Goal: Task Accomplishment & Management: Manage account settings

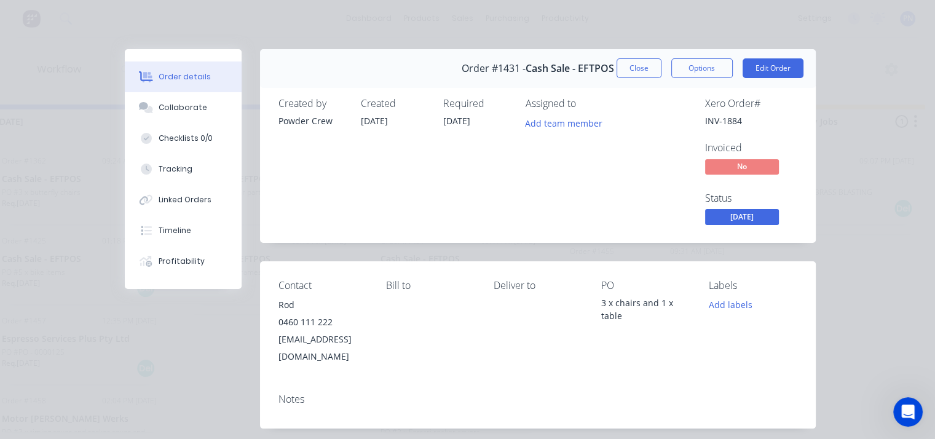
click at [86, 17] on div "Order details Collaborate Checklists 0/0 Tracking Linked Orders Timeline Profit…" at bounding box center [467, 219] width 935 height 439
click at [80, 9] on div "Order details Collaborate Checklists 0/0 Tracking Linked Orders Timeline Profit…" at bounding box center [467, 219] width 935 height 439
click at [632, 67] on button "Close" at bounding box center [639, 68] width 45 height 20
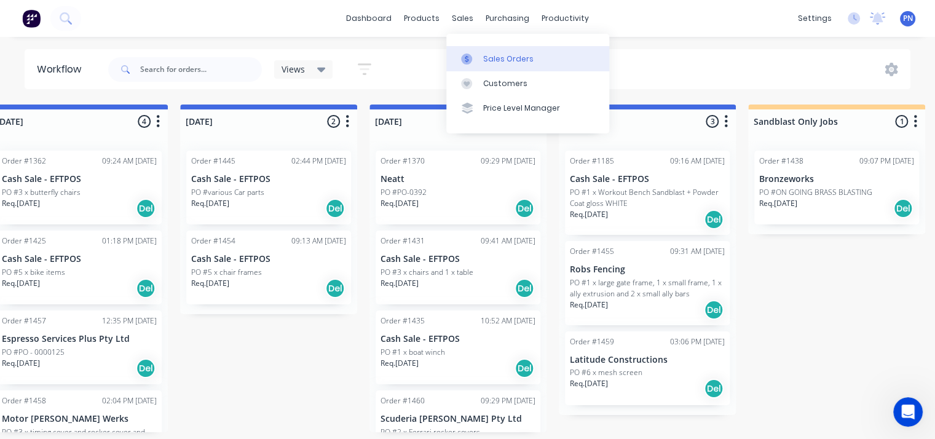
click at [489, 57] on div "Sales Orders" at bounding box center [508, 58] width 50 height 11
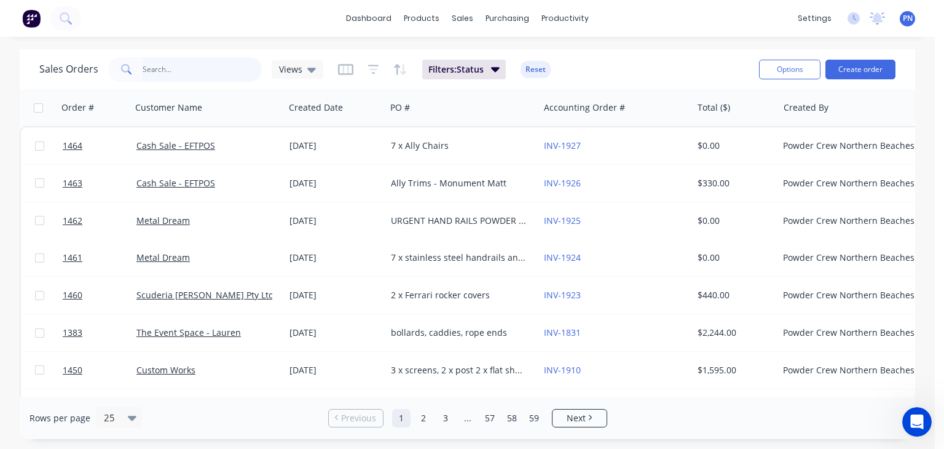
click at [192, 70] on input "text" at bounding box center [203, 69] width 120 height 25
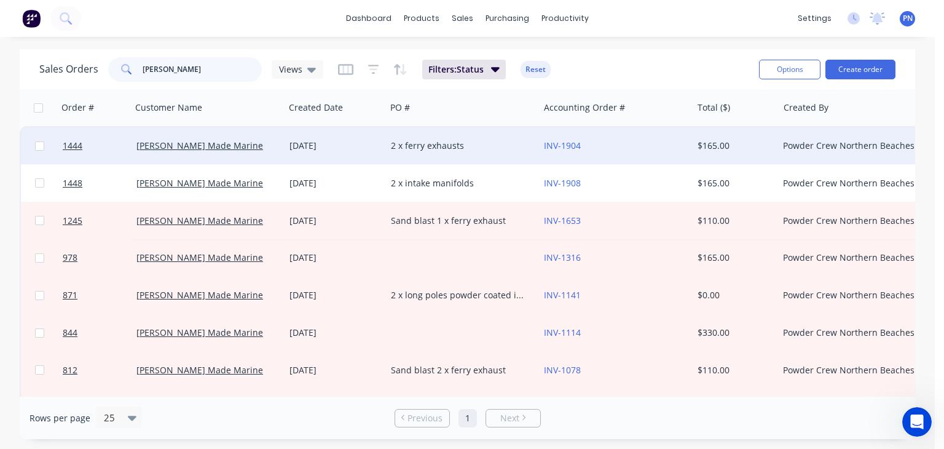
type input "[PERSON_NAME]"
click at [344, 141] on div "[DATE]" at bounding box center [336, 146] width 92 height 12
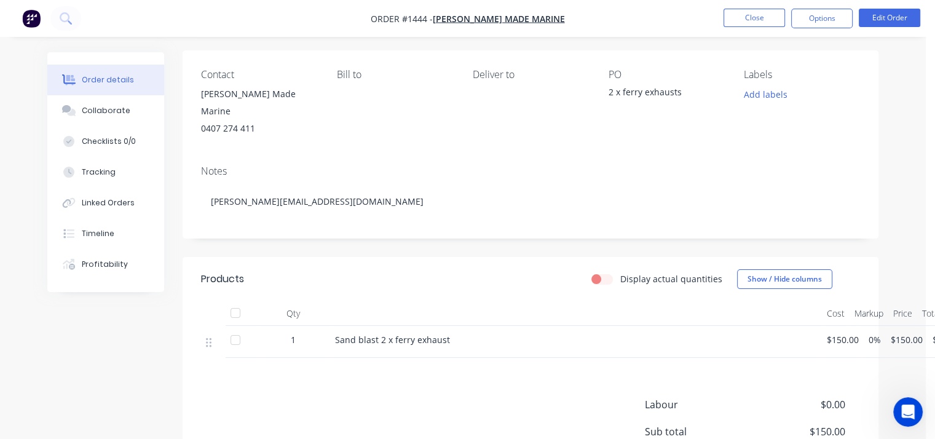
scroll to position [184, 0]
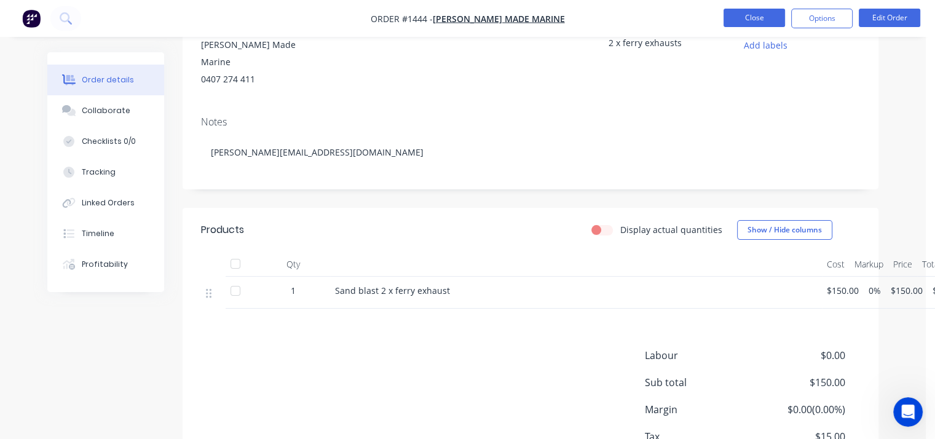
click at [756, 21] on button "Close" at bounding box center [754, 18] width 61 height 18
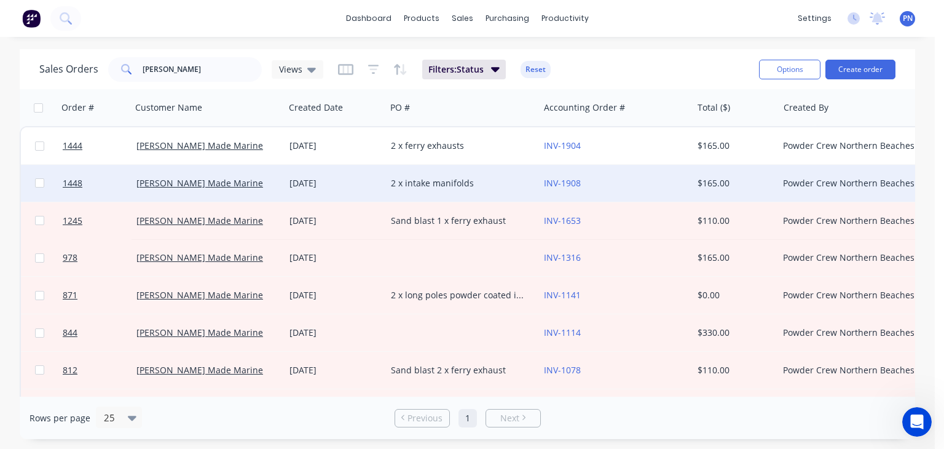
click at [439, 181] on div "2 x intake manifolds" at bounding box center [459, 183] width 136 height 12
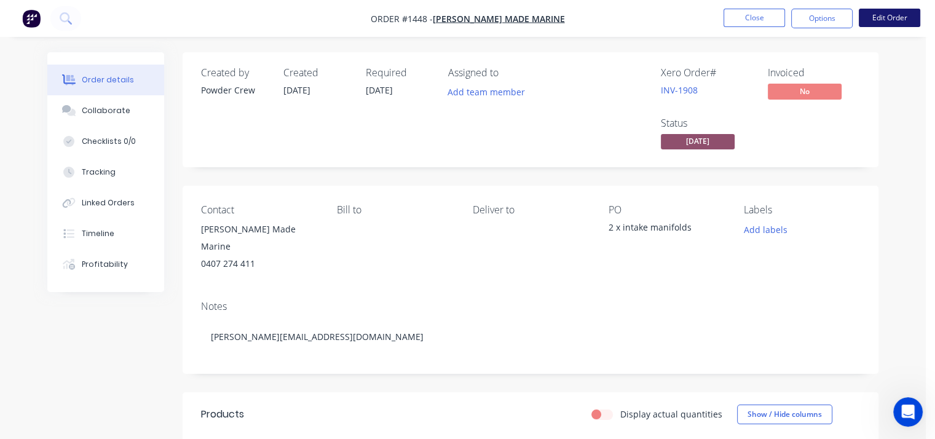
click at [883, 20] on button "Edit Order" at bounding box center [889, 18] width 61 height 18
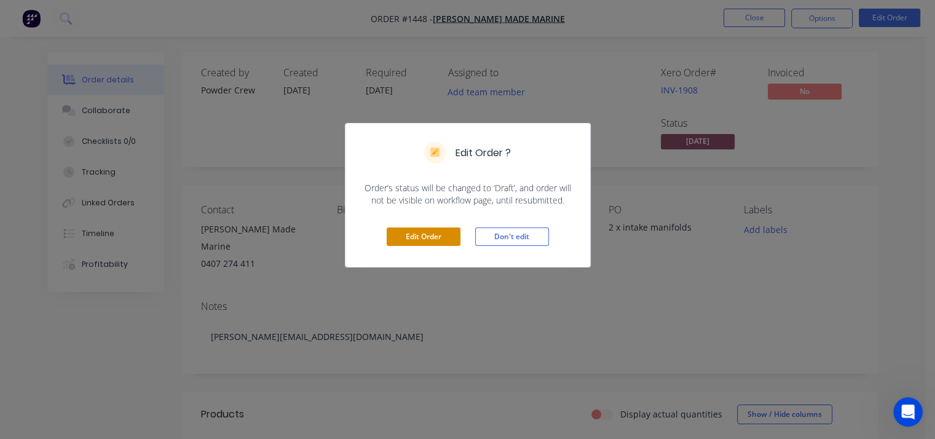
click at [433, 235] on button "Edit Order" at bounding box center [424, 236] width 74 height 18
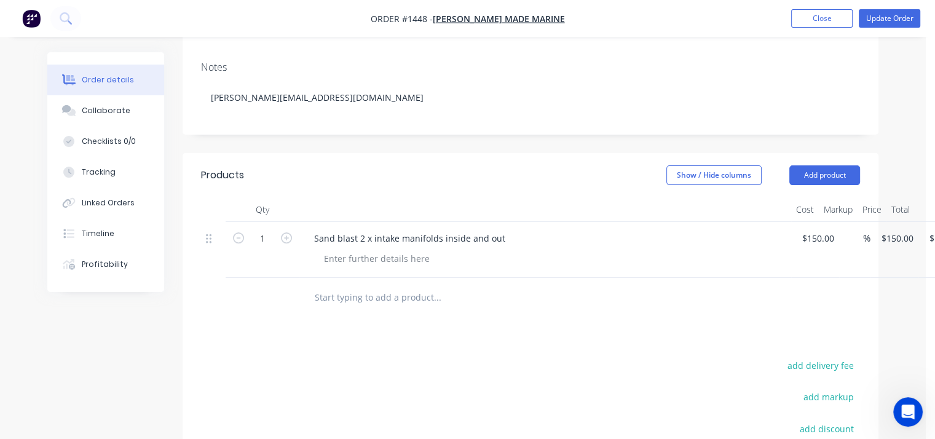
scroll to position [246, 0]
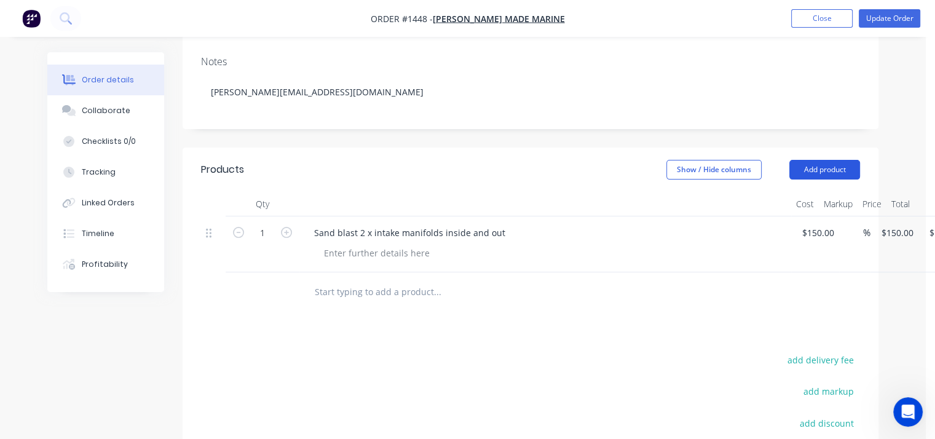
click at [811, 160] on button "Add product" at bounding box center [824, 170] width 71 height 20
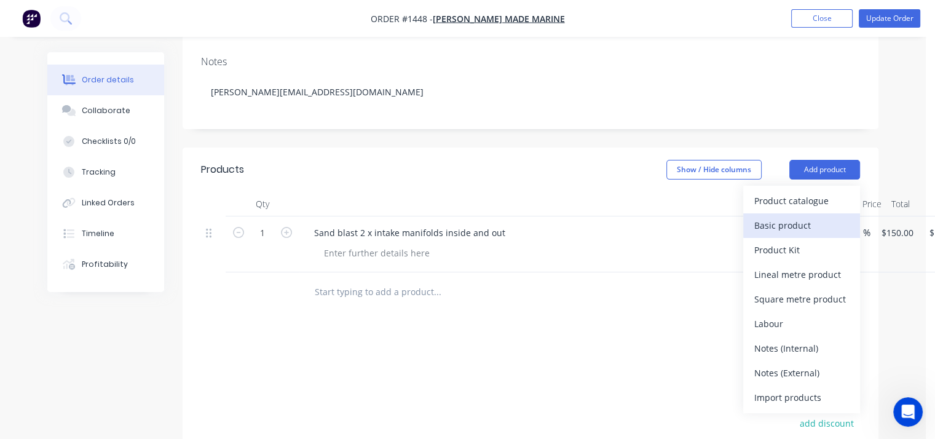
click at [784, 216] on div "Basic product" at bounding box center [801, 225] width 95 height 18
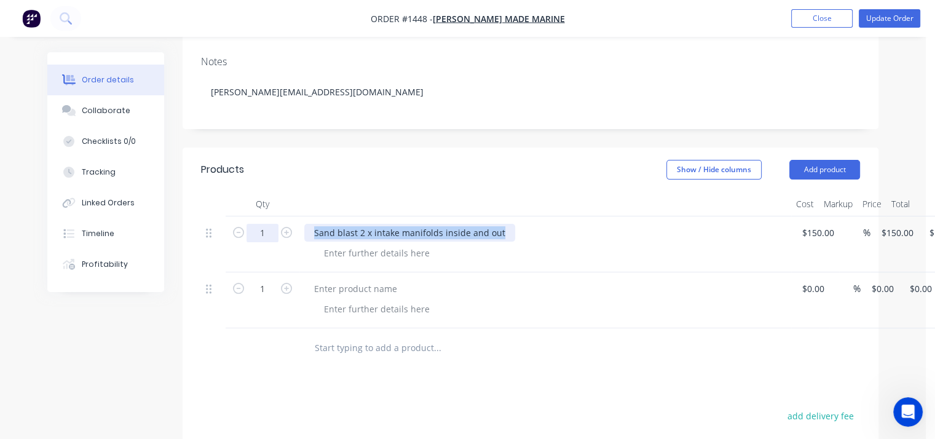
drag, startPoint x: 503, startPoint y: 216, endPoint x: 266, endPoint y: 226, distance: 236.9
click at [266, 226] on div "1 Sand blast 2 x intake manifolds inside and out $150.00 $150.00 % $150.00 $150…" at bounding box center [530, 244] width 659 height 56
copy div "Sand blast 2 x intake manifolds inside and out"
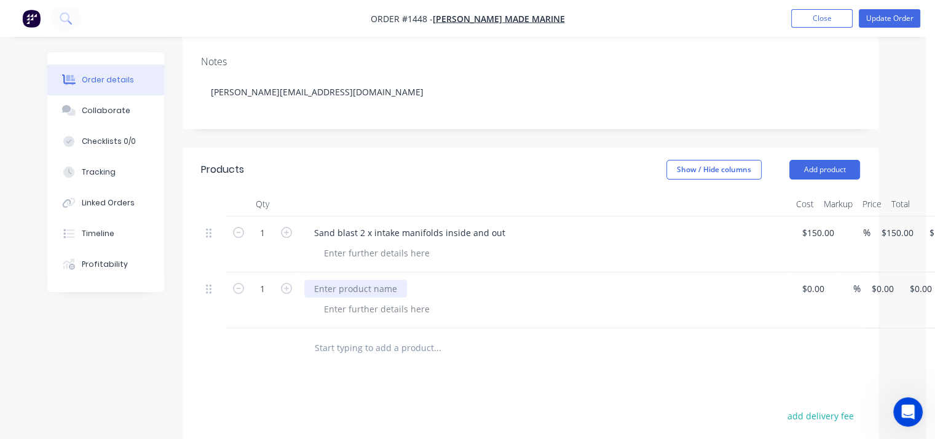
click at [337, 280] on div at bounding box center [355, 289] width 103 height 18
paste div
click at [362, 280] on div "Sand blast 2 x intake manifolds inside and out" at bounding box center [409, 289] width 211 height 18
drag, startPoint x: 398, startPoint y: 272, endPoint x: 371, endPoint y: 279, distance: 27.7
click at [371, 280] on div "Sand blast 4 x intake manifolds inside and out" at bounding box center [409, 289] width 211 height 18
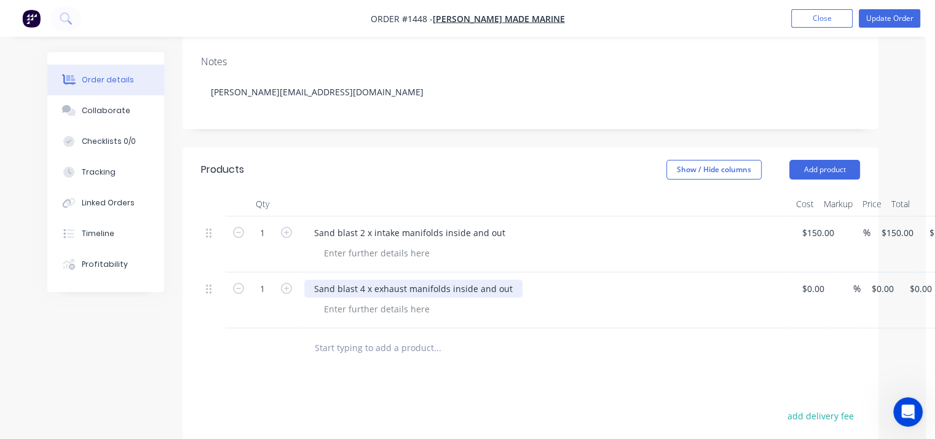
click at [447, 280] on div "Sand blast 4 x exhaust manifolds inside and out" at bounding box center [413, 289] width 218 height 18
click at [408, 280] on div "Sand blast 4 x exhaust manifolds inside and out" at bounding box center [413, 289] width 218 height 18
click at [343, 300] on div at bounding box center [376, 309] width 125 height 18
click at [325, 302] on div at bounding box center [376, 309] width 125 height 18
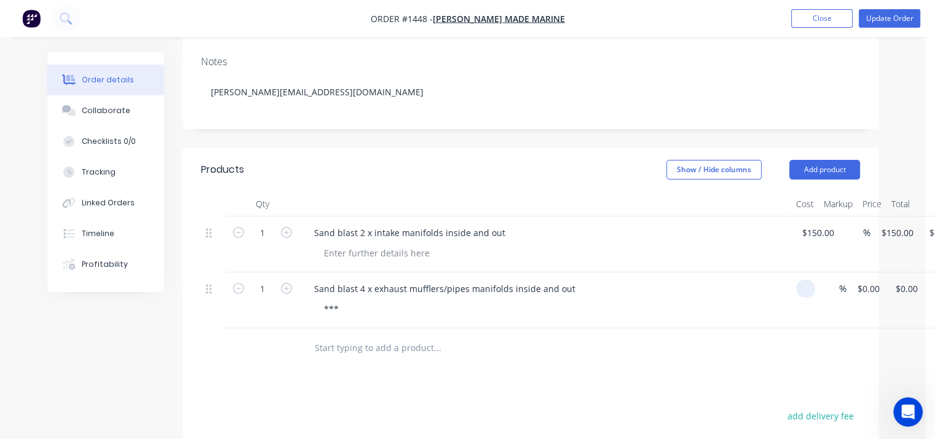
click at [812, 280] on input at bounding box center [808, 289] width 14 height 18
type input "$150.00"
click at [363, 300] on div "***" at bounding box center [550, 309] width 472 height 18
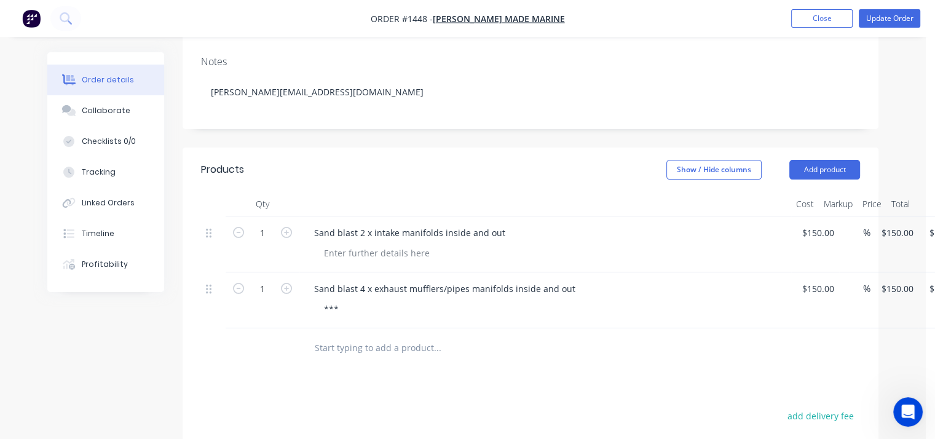
click at [350, 300] on div "***" at bounding box center [550, 309] width 472 height 18
click at [339, 300] on div "***" at bounding box center [331, 309] width 34 height 18
click at [895, 13] on button "Update Order" at bounding box center [889, 18] width 61 height 18
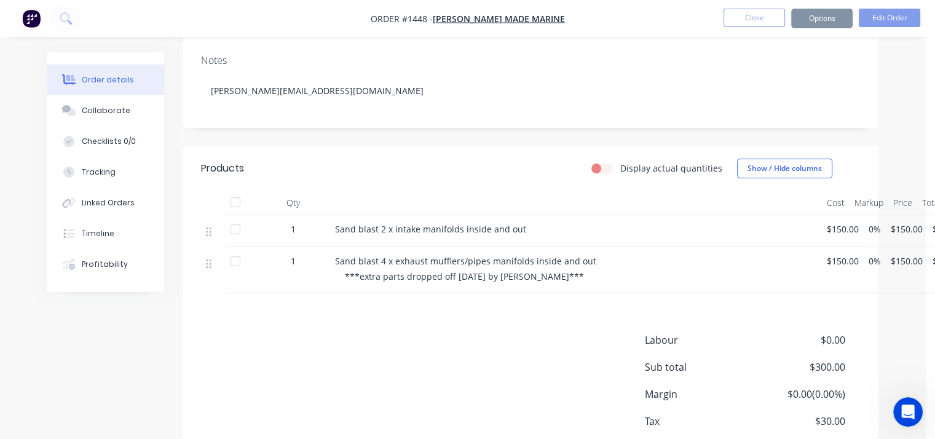
scroll to position [0, 0]
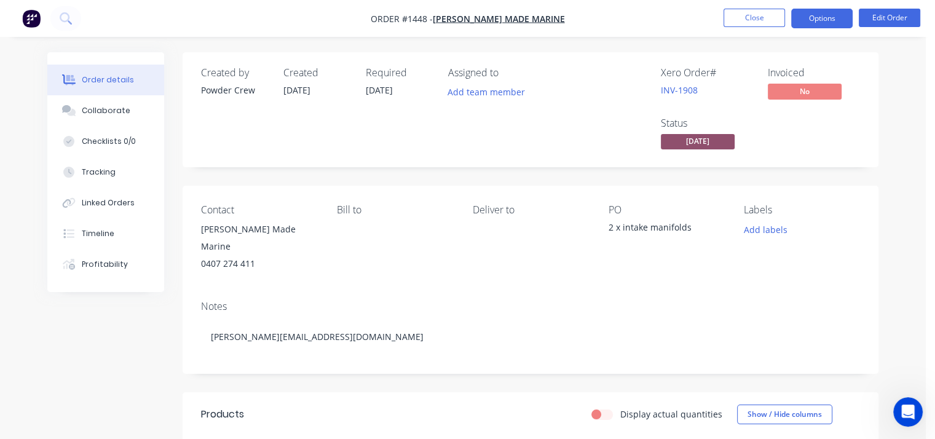
click at [821, 20] on button "Options" at bounding box center [821, 19] width 61 height 20
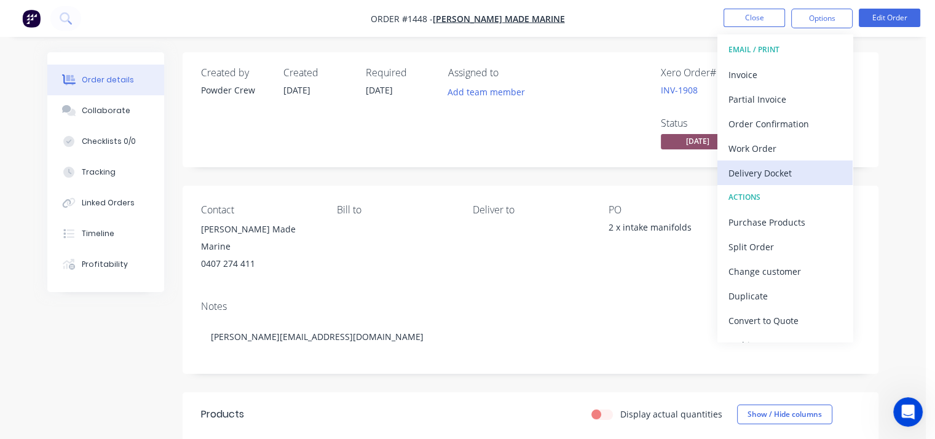
click at [758, 168] on div "Delivery Docket" at bounding box center [785, 173] width 113 height 18
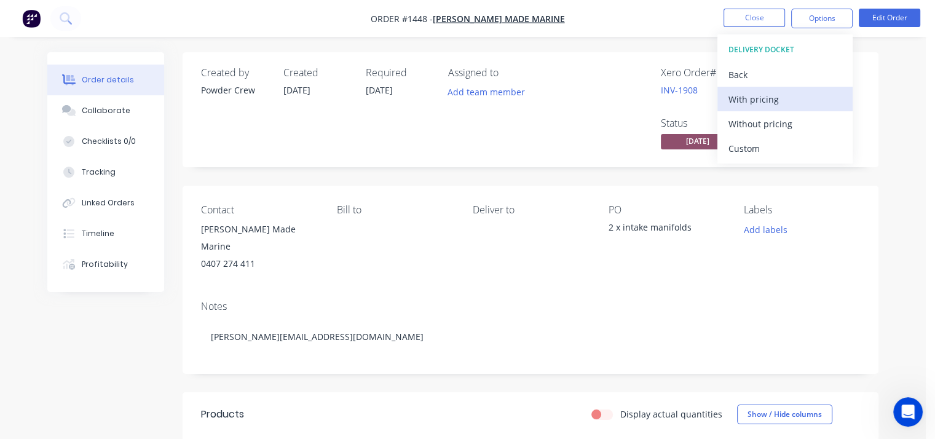
click at [756, 106] on div "With pricing" at bounding box center [785, 99] width 113 height 18
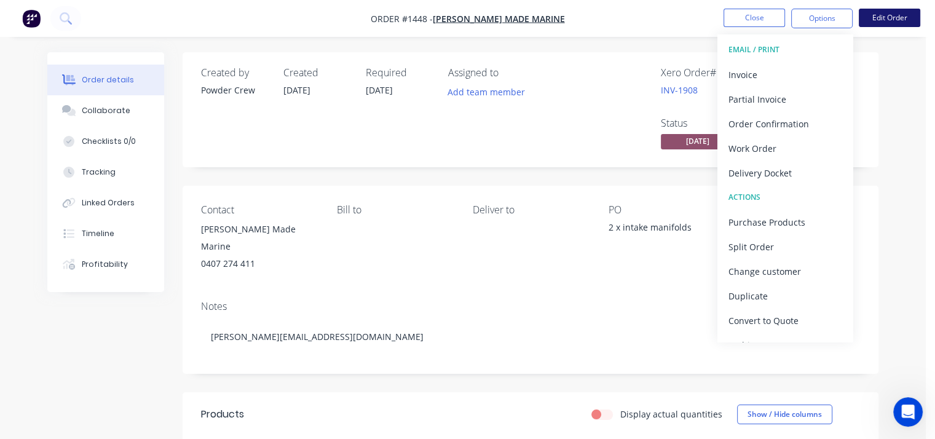
click at [905, 17] on button "Edit Order" at bounding box center [889, 18] width 61 height 18
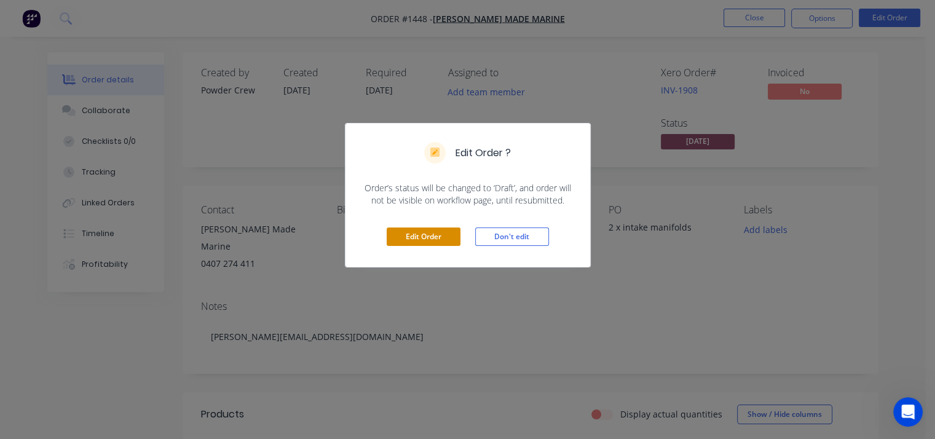
click at [437, 235] on button "Edit Order" at bounding box center [424, 236] width 74 height 18
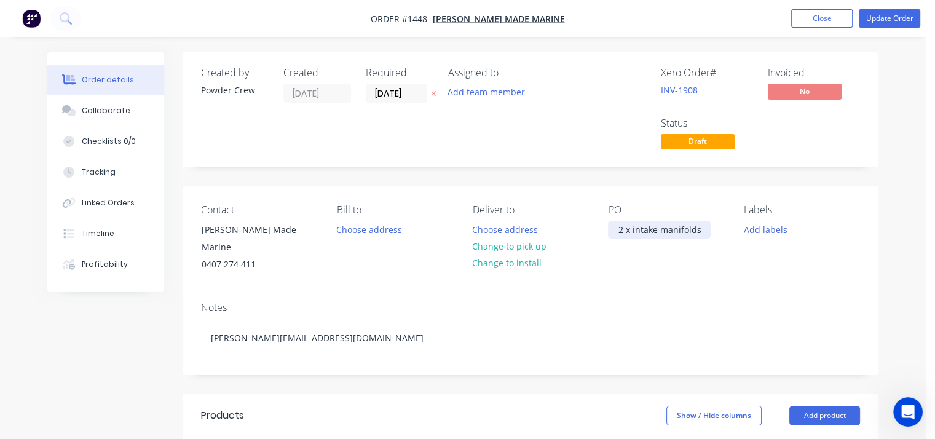
click at [703, 229] on div "2 x intake manifolds" at bounding box center [659, 230] width 103 height 18
click at [879, 20] on button "Update Order" at bounding box center [889, 18] width 61 height 18
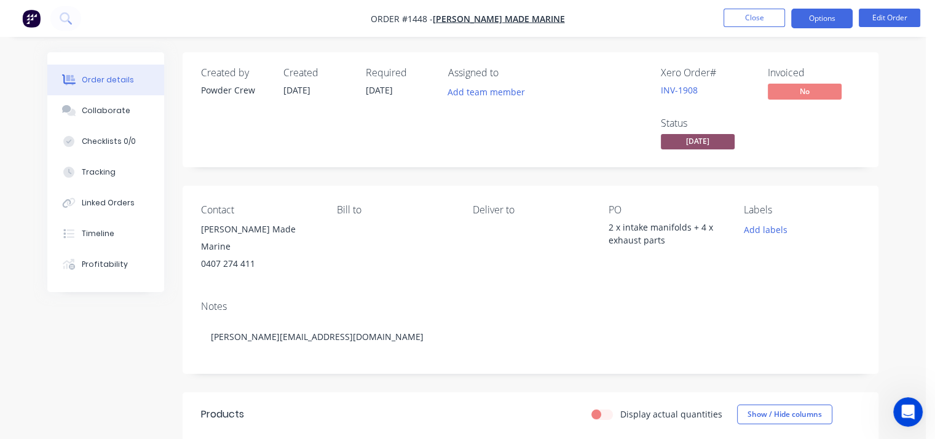
click at [820, 14] on button "Options" at bounding box center [821, 19] width 61 height 20
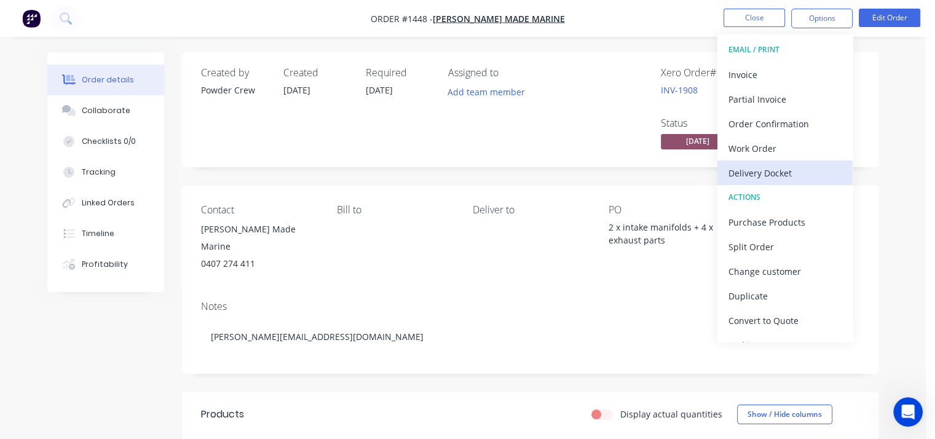
click at [760, 168] on div "Delivery Docket" at bounding box center [785, 173] width 113 height 18
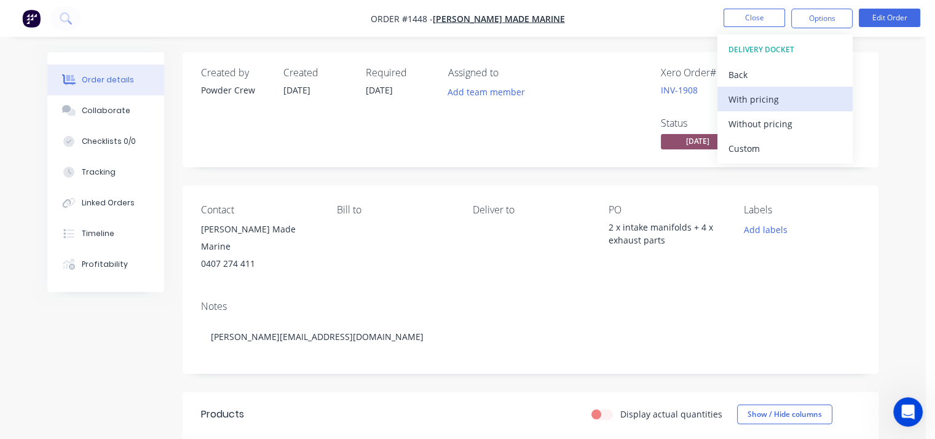
click at [765, 100] on div "With pricing" at bounding box center [785, 99] width 113 height 18
